Goal: Information Seeking & Learning: Learn about a topic

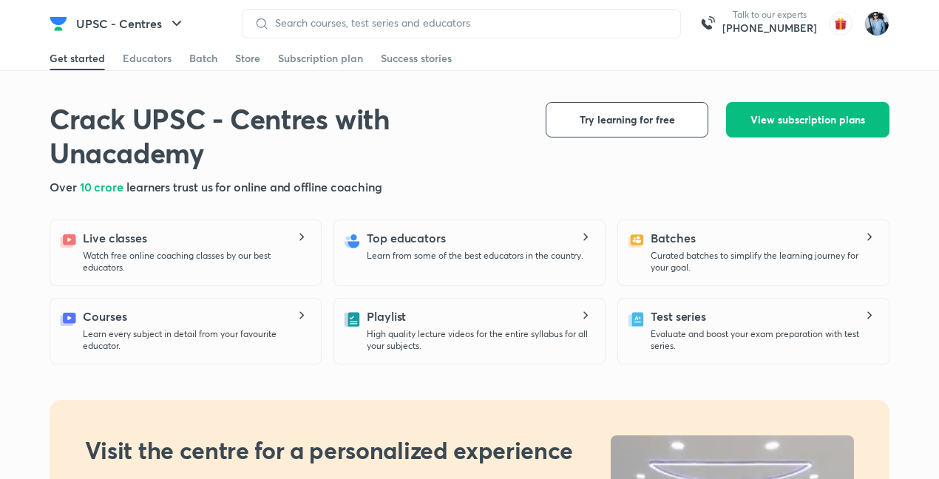
scroll to position [839, 0]
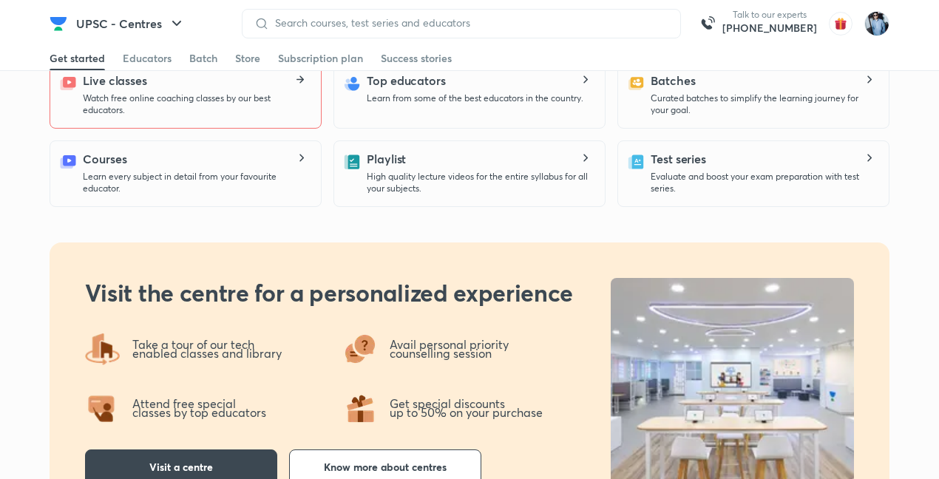
click at [301, 77] on icon at bounding box center [302, 79] width 4 height 7
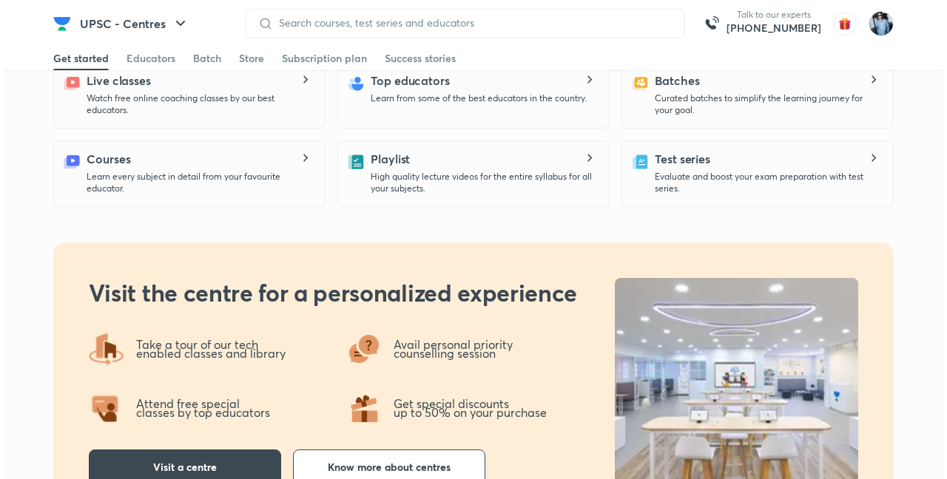
scroll to position [0, 0]
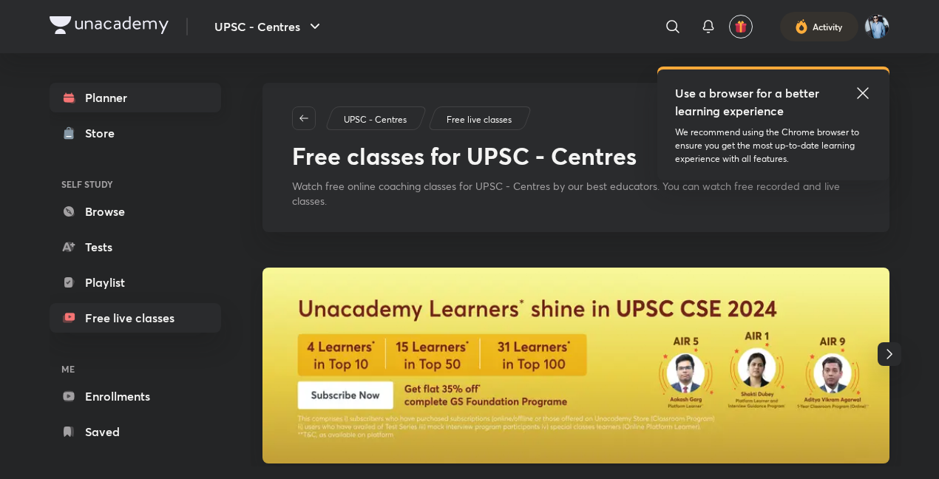
click at [122, 94] on link "Planner" at bounding box center [136, 98] width 172 height 30
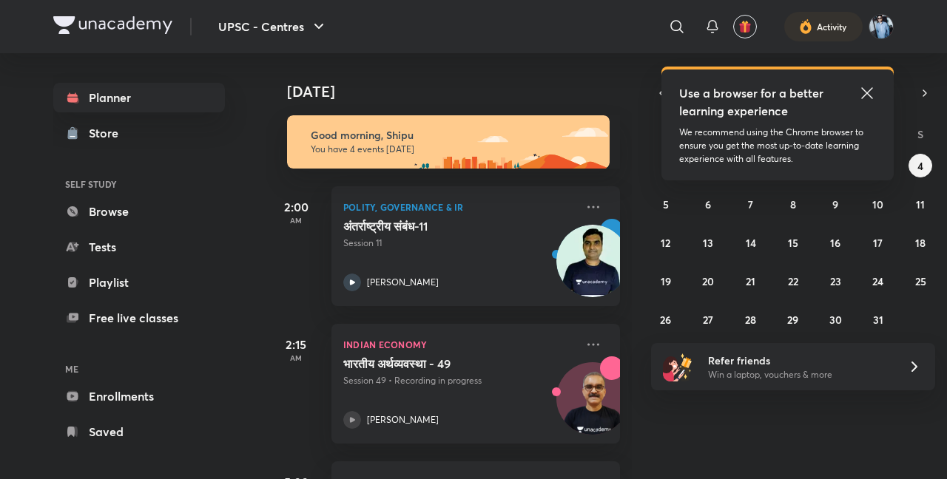
click at [862, 87] on icon at bounding box center [867, 93] width 18 height 18
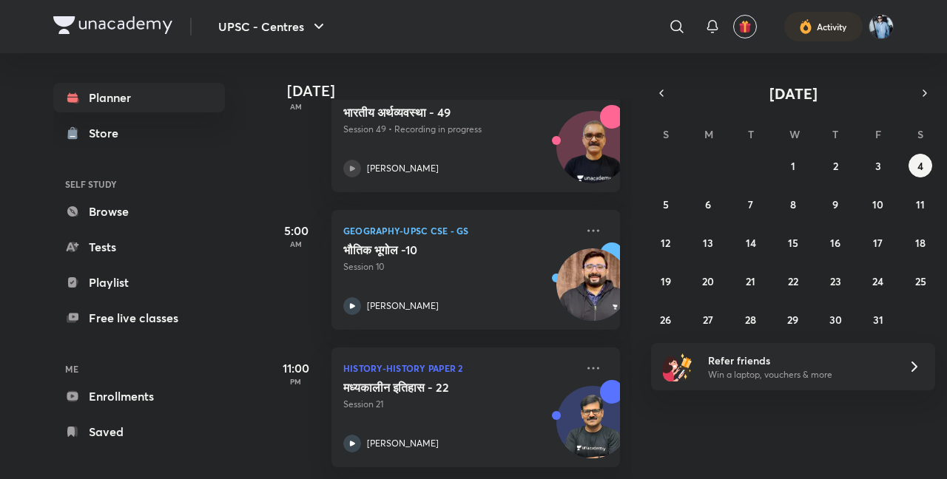
scroll to position [264, 0]
click at [664, 205] on abbr "5" at bounding box center [666, 205] width 6 height 14
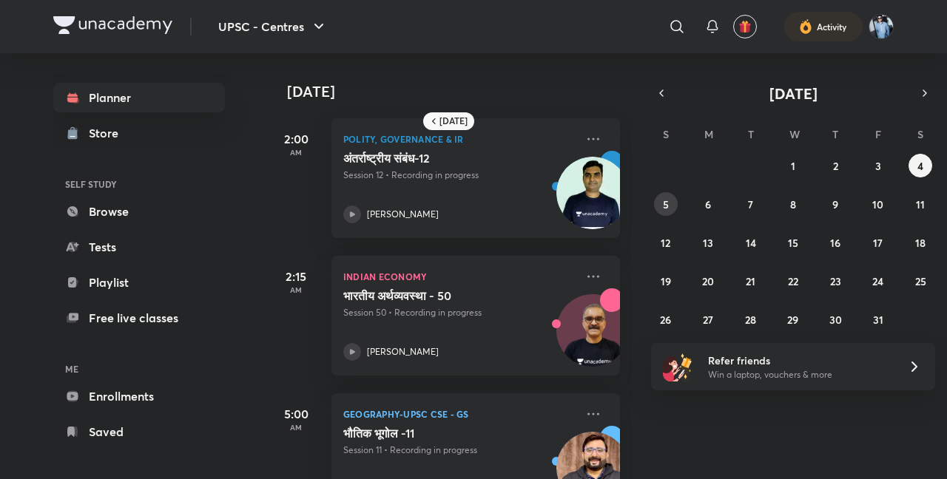
click at [666, 203] on abbr "5" at bounding box center [666, 205] width 6 height 14
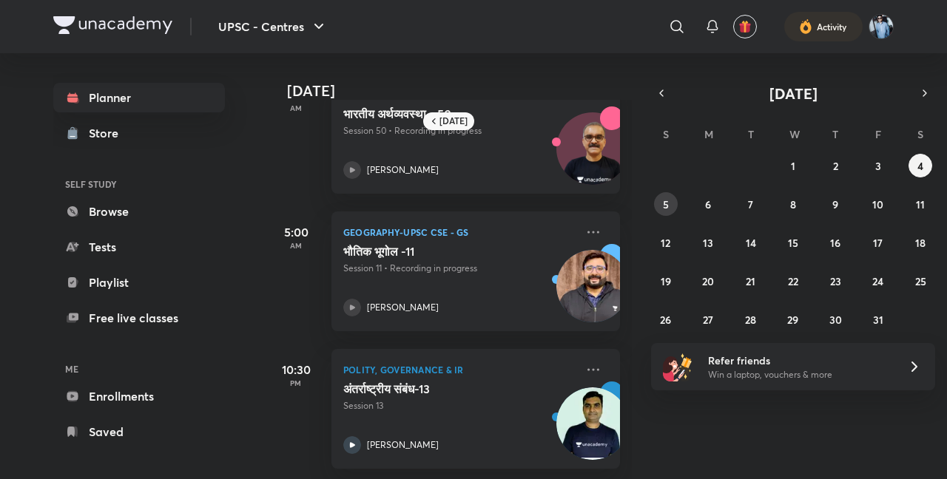
scroll to position [192, 0]
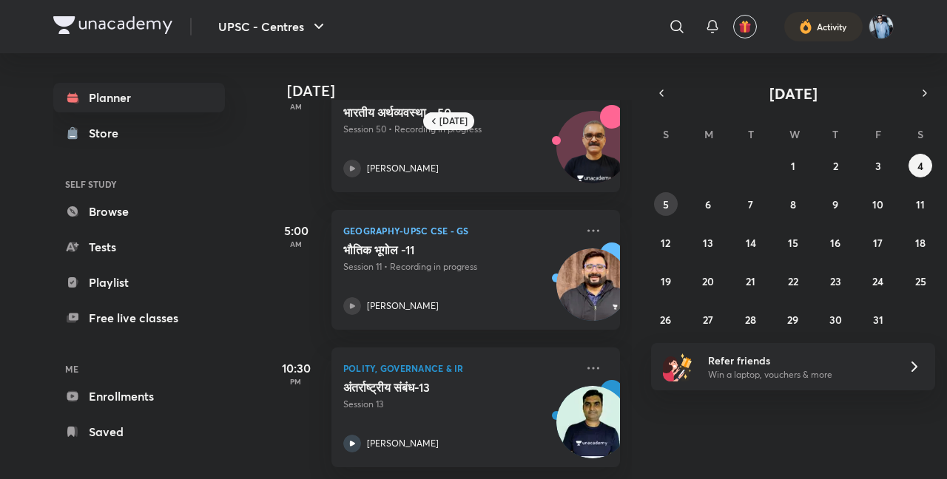
click at [668, 203] on abbr "5" at bounding box center [666, 205] width 6 height 14
click at [920, 165] on abbr "4" at bounding box center [920, 166] width 6 height 14
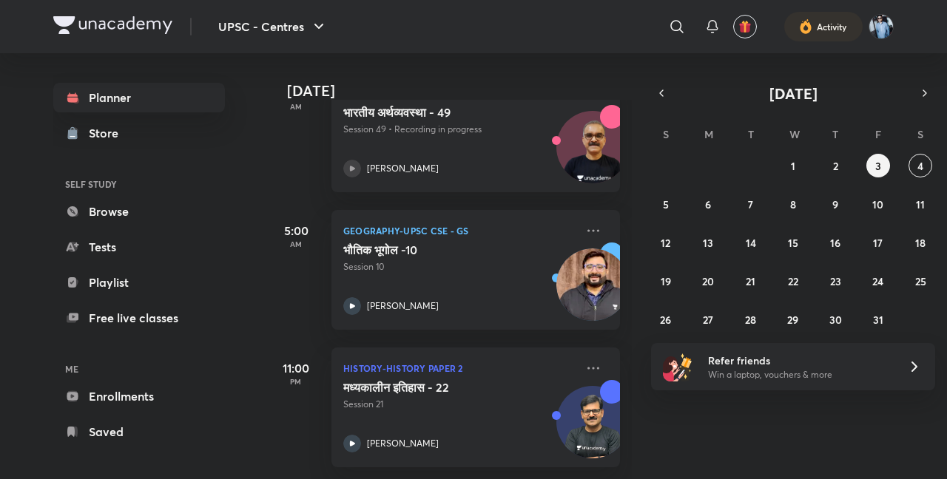
scroll to position [264, 0]
click at [587, 412] on img at bounding box center [592, 429] width 71 height 71
